Goal: Navigation & Orientation: Find specific page/section

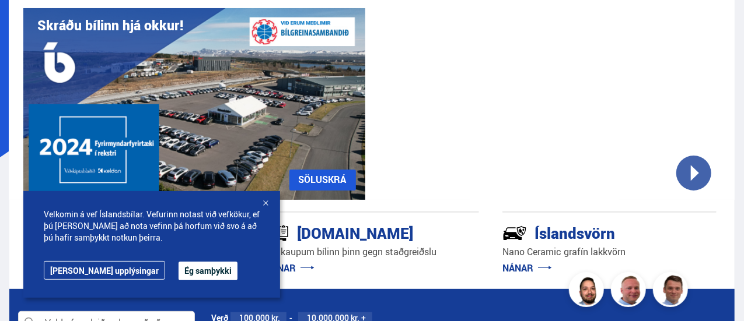
scroll to position [86, 0]
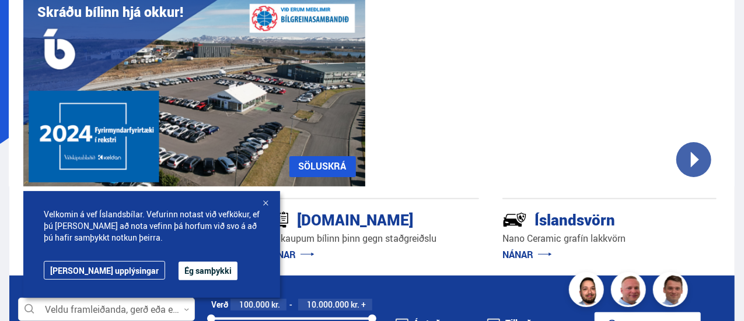
click at [178, 269] on button "Ég samþykki" at bounding box center [207, 271] width 59 height 19
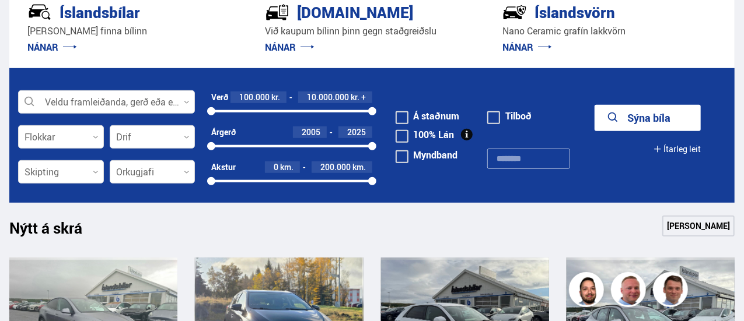
scroll to position [319, 0]
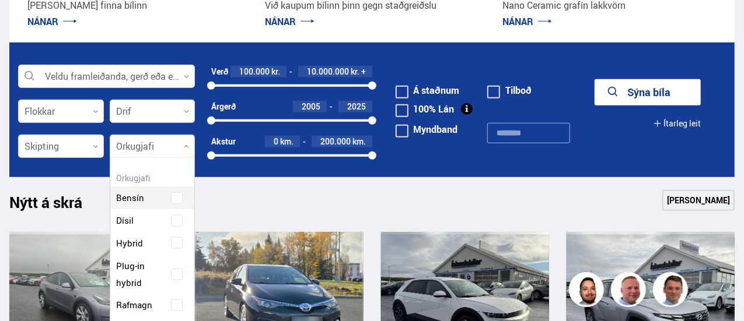
click at [127, 151] on div at bounding box center [153, 146] width 86 height 23
click at [135, 305] on div "Bensín Dísil Hybrid Plug-in hybrid Rafmagn" at bounding box center [152, 244] width 85 height 148
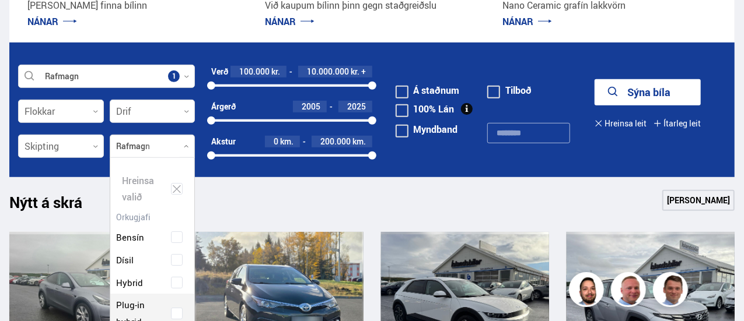
scroll to position [176, 89]
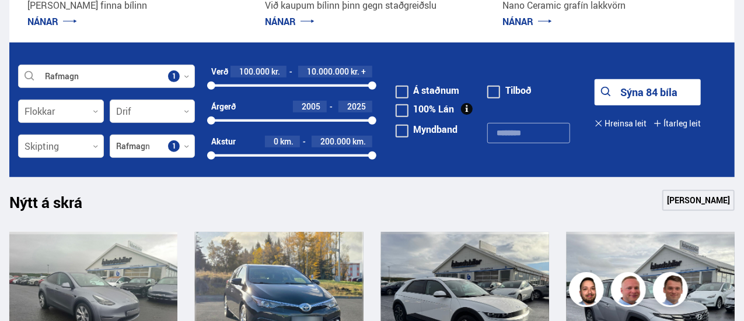
click at [639, 87] on button "Sýna 84 bíla" at bounding box center [647, 92] width 106 height 26
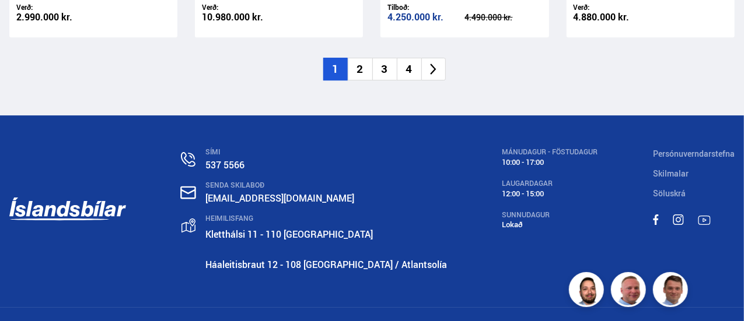
scroll to position [1867, 0]
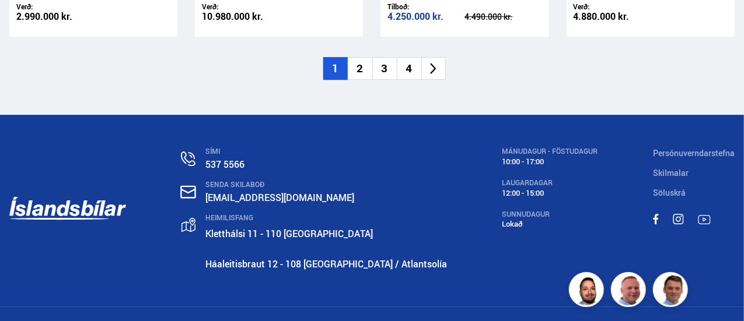
click at [436, 69] on icon at bounding box center [432, 68] width 13 height 13
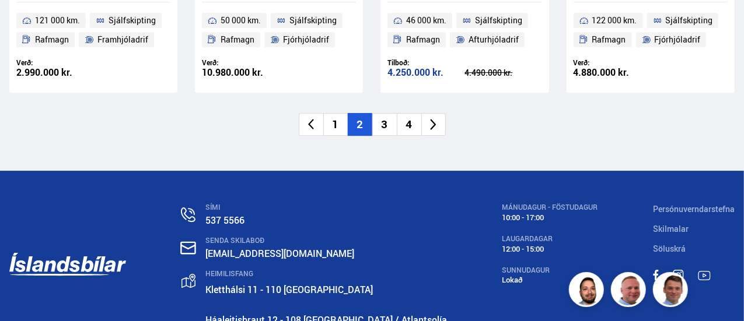
scroll to position [779, 0]
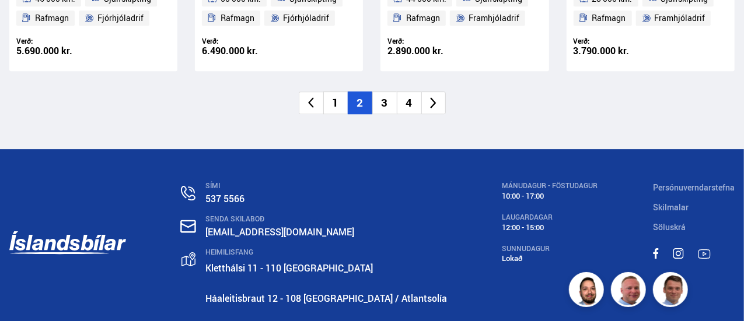
scroll to position [1835, 0]
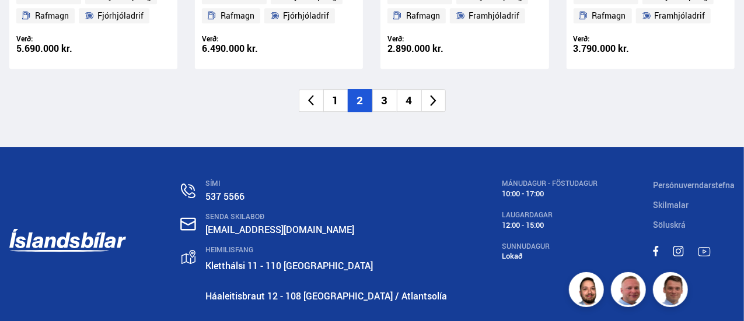
click at [436, 103] on icon at bounding box center [432, 100] width 13 height 13
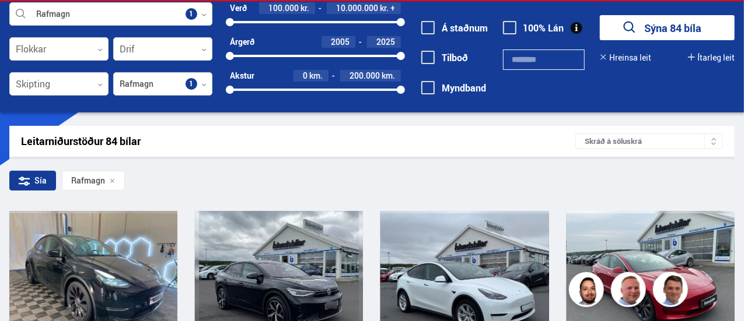
scroll to position [44, 0]
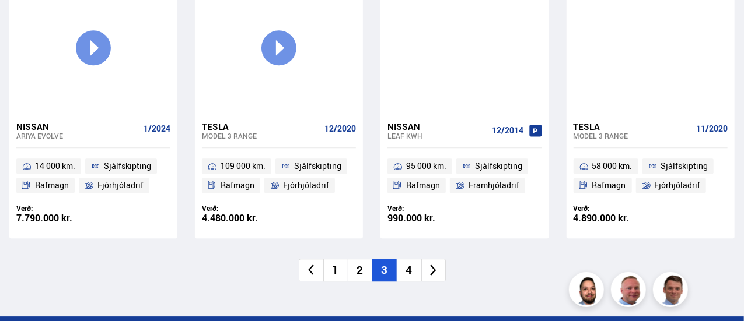
scroll to position [1666, 0]
